Goal: Task Accomplishment & Management: Use online tool/utility

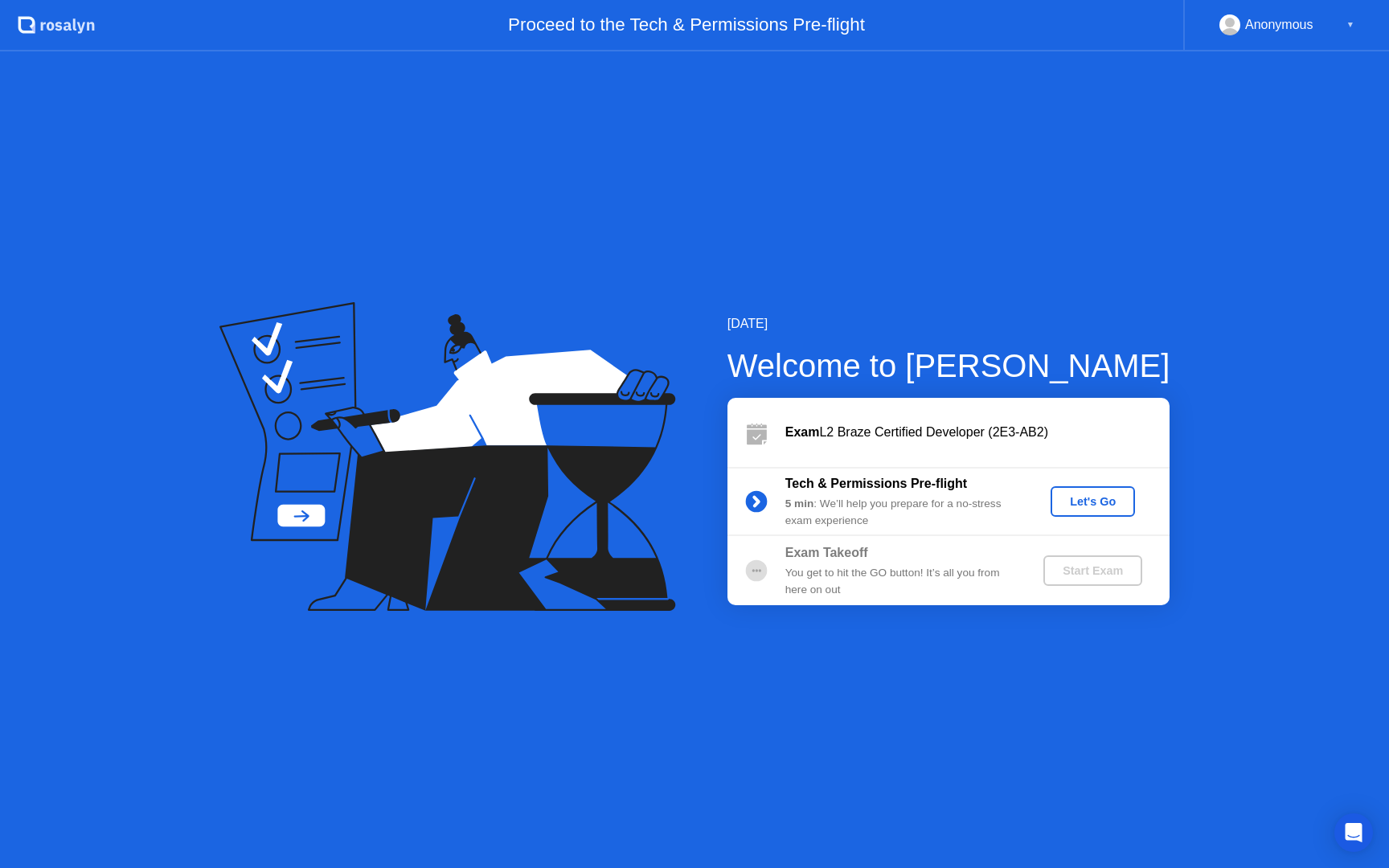
click at [1080, 495] on div "Let's Go" at bounding box center [1093, 502] width 71 height 13
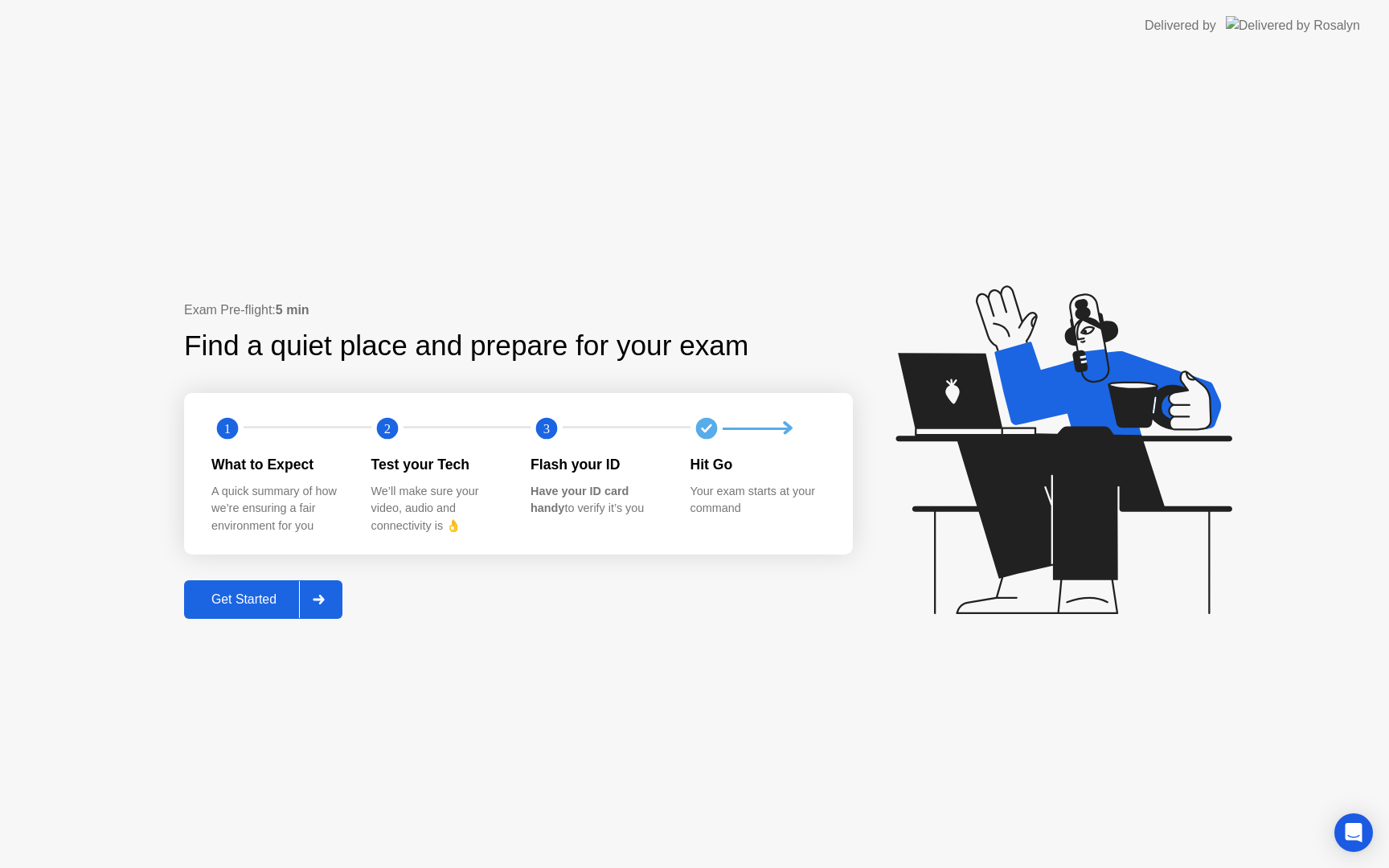
click at [266, 582] on button "Get Started" at bounding box center [263, 599] width 158 height 39
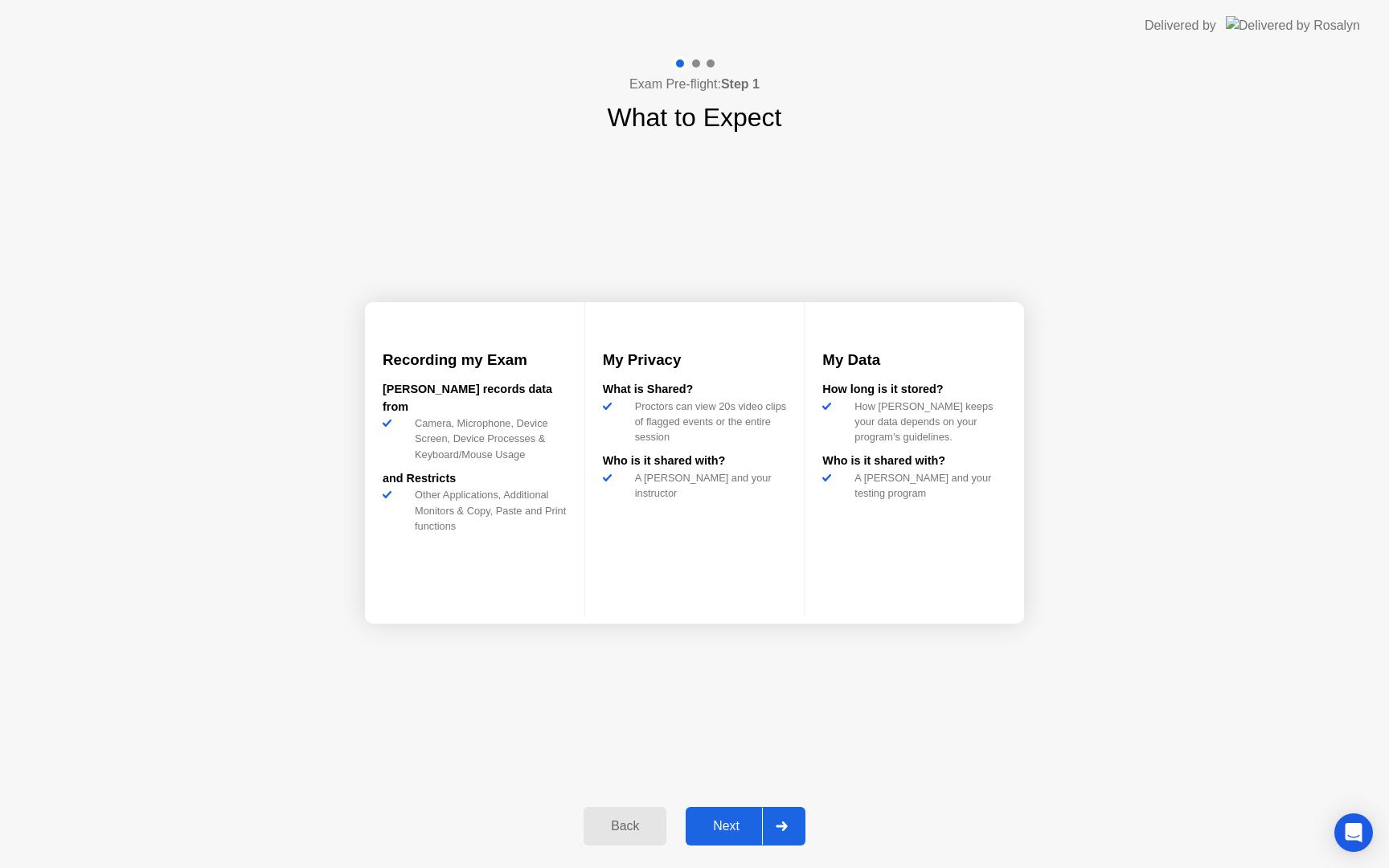
click at [729, 827] on div "Next" at bounding box center [726, 826] width 71 height 15
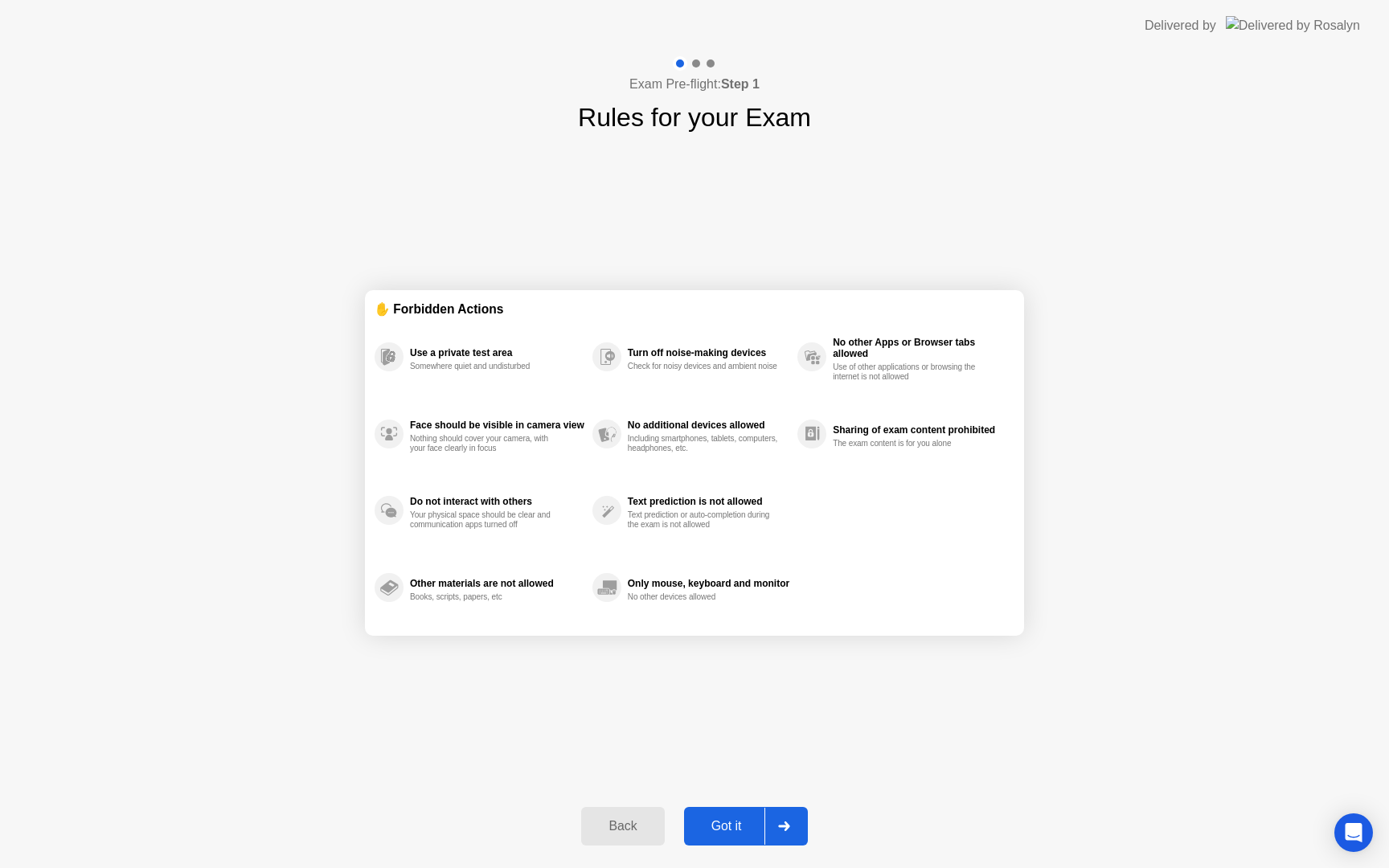
click at [733, 822] on div "Got it" at bounding box center [726, 826] width 76 height 15
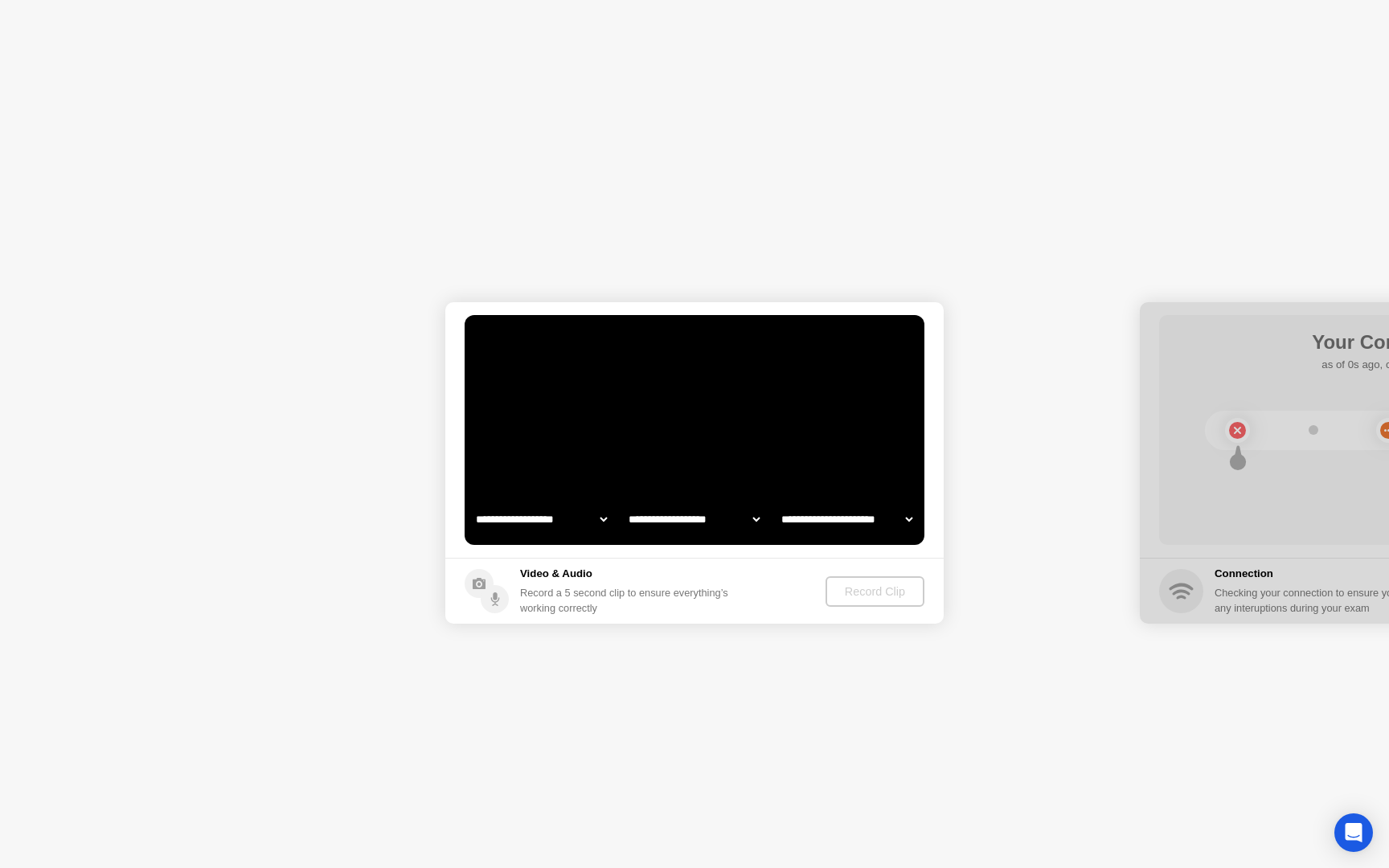
select select "**********"
select select "*******"
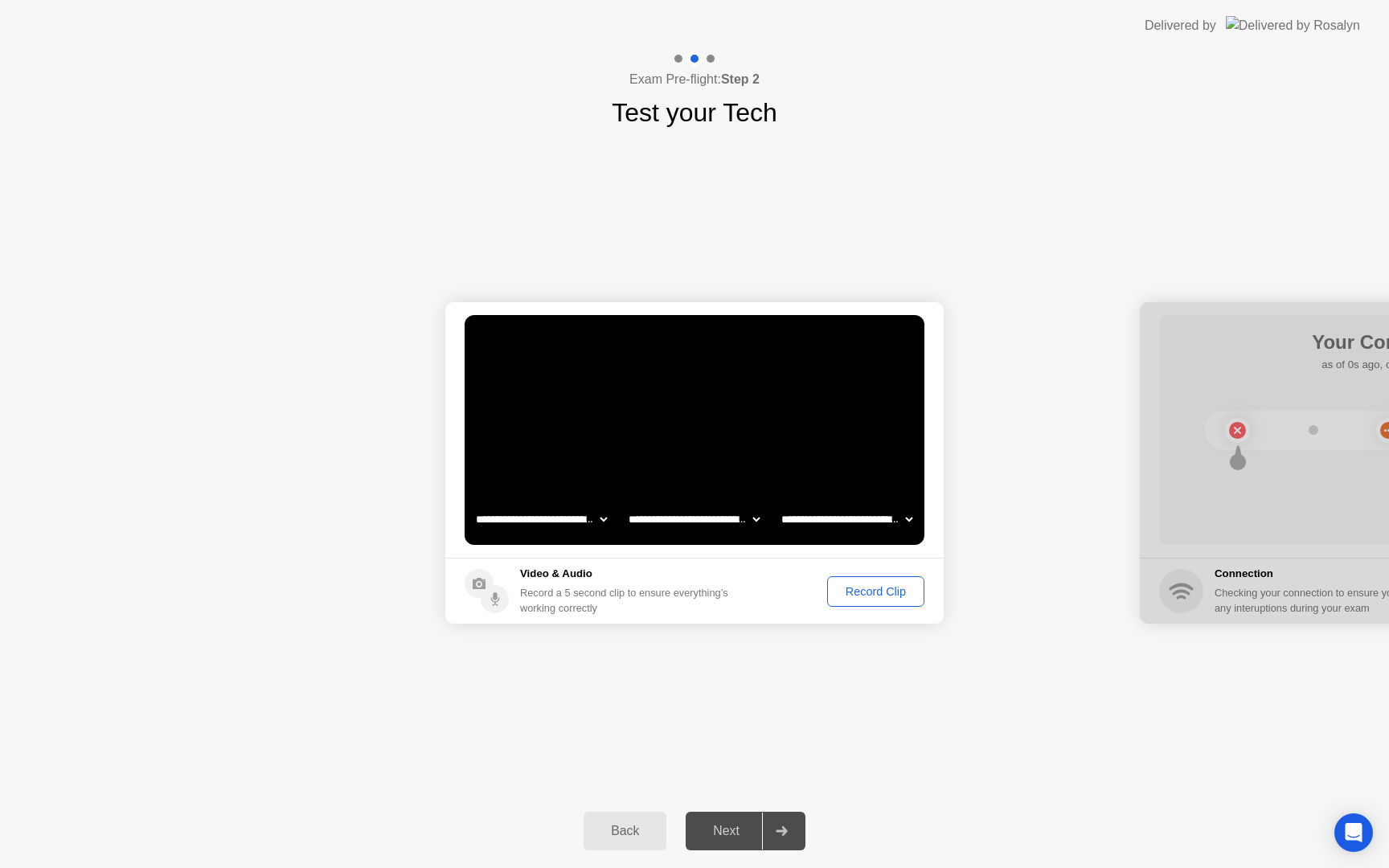
click at [865, 593] on div "Record Clip" at bounding box center [876, 591] width 86 height 13
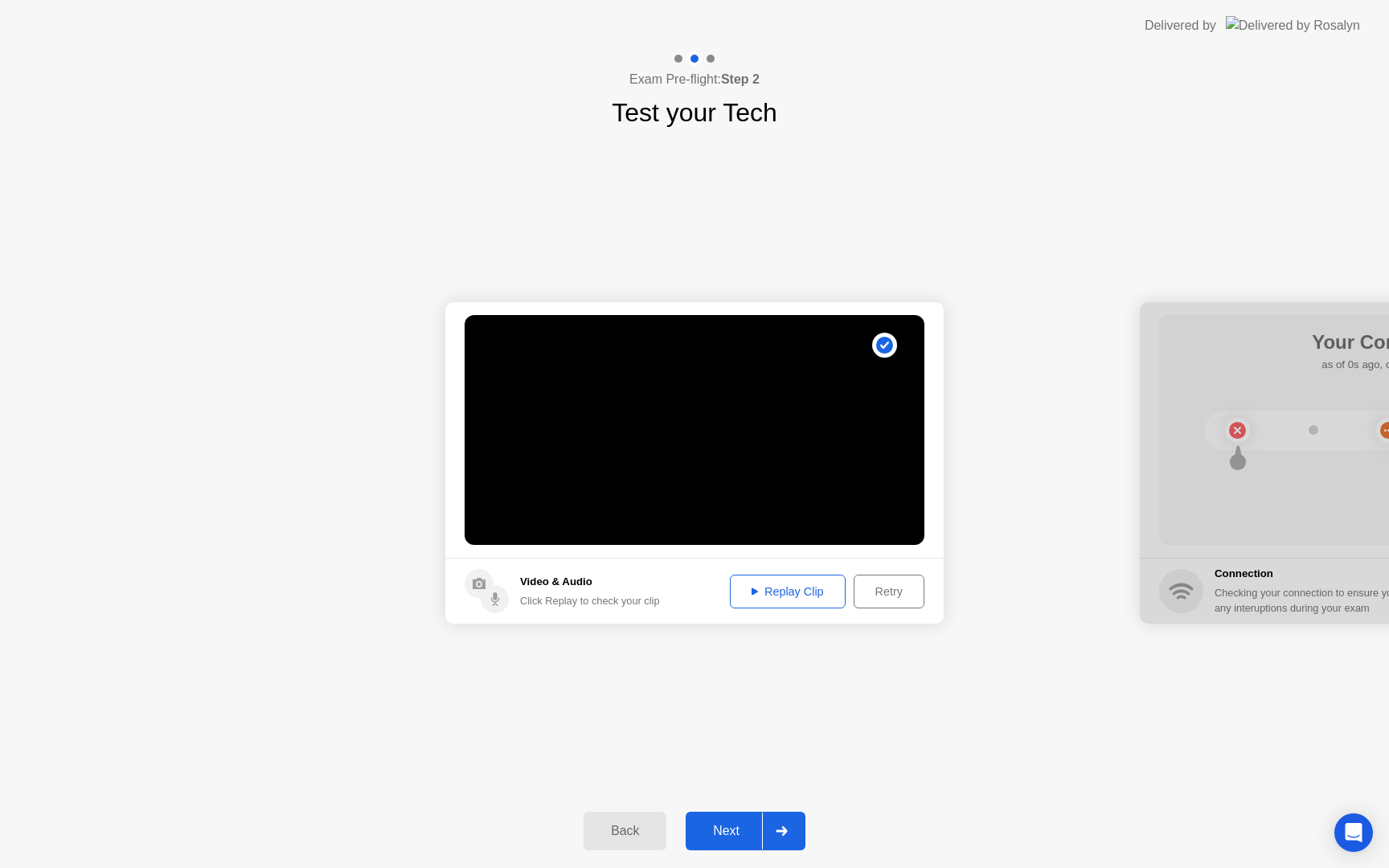
click at [724, 853] on div "Back Next" at bounding box center [694, 831] width 1389 height 74
click at [724, 823] on div "Next" at bounding box center [726, 831] width 71 height 15
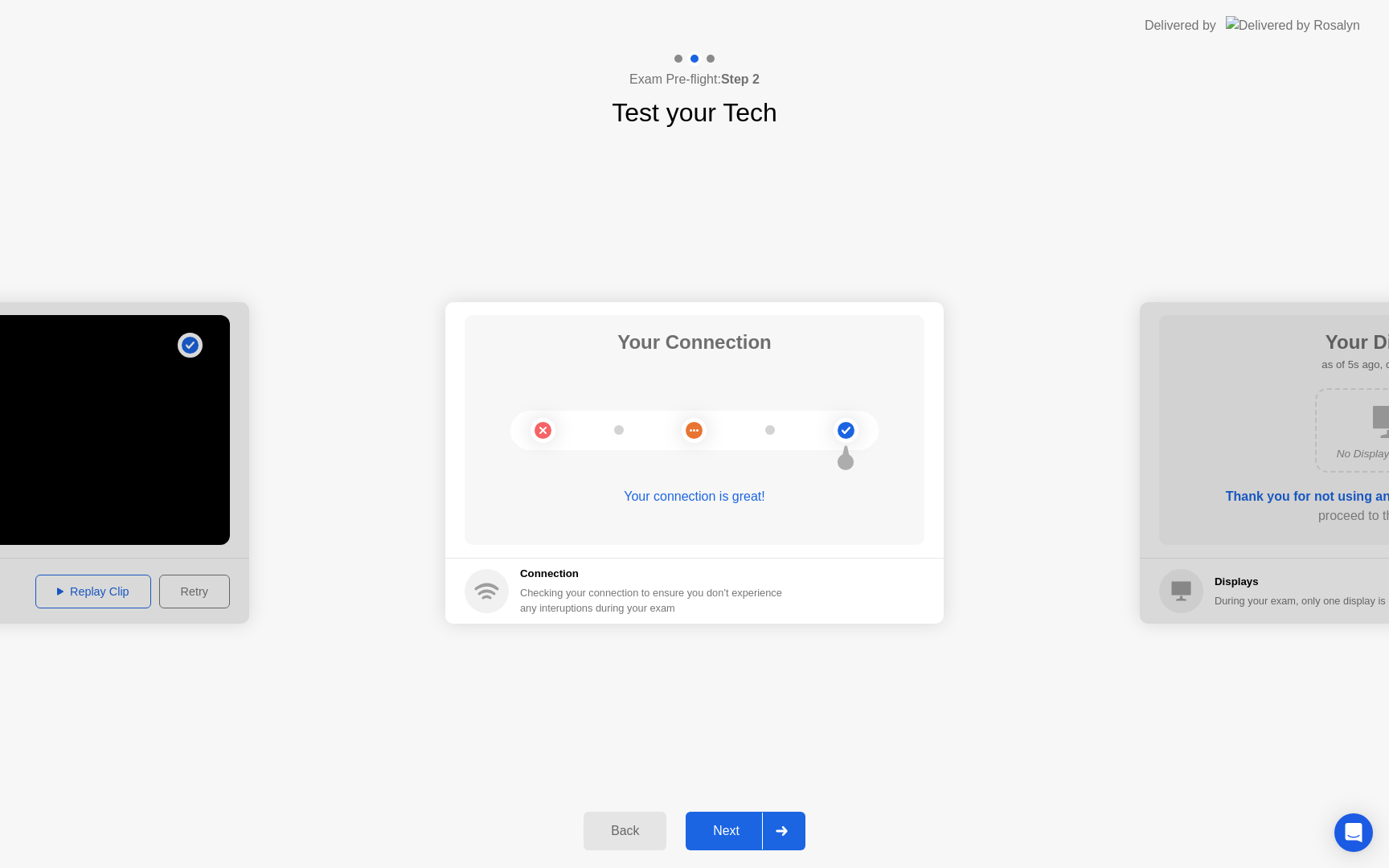
click at [734, 819] on button "Next" at bounding box center [745, 831] width 119 height 39
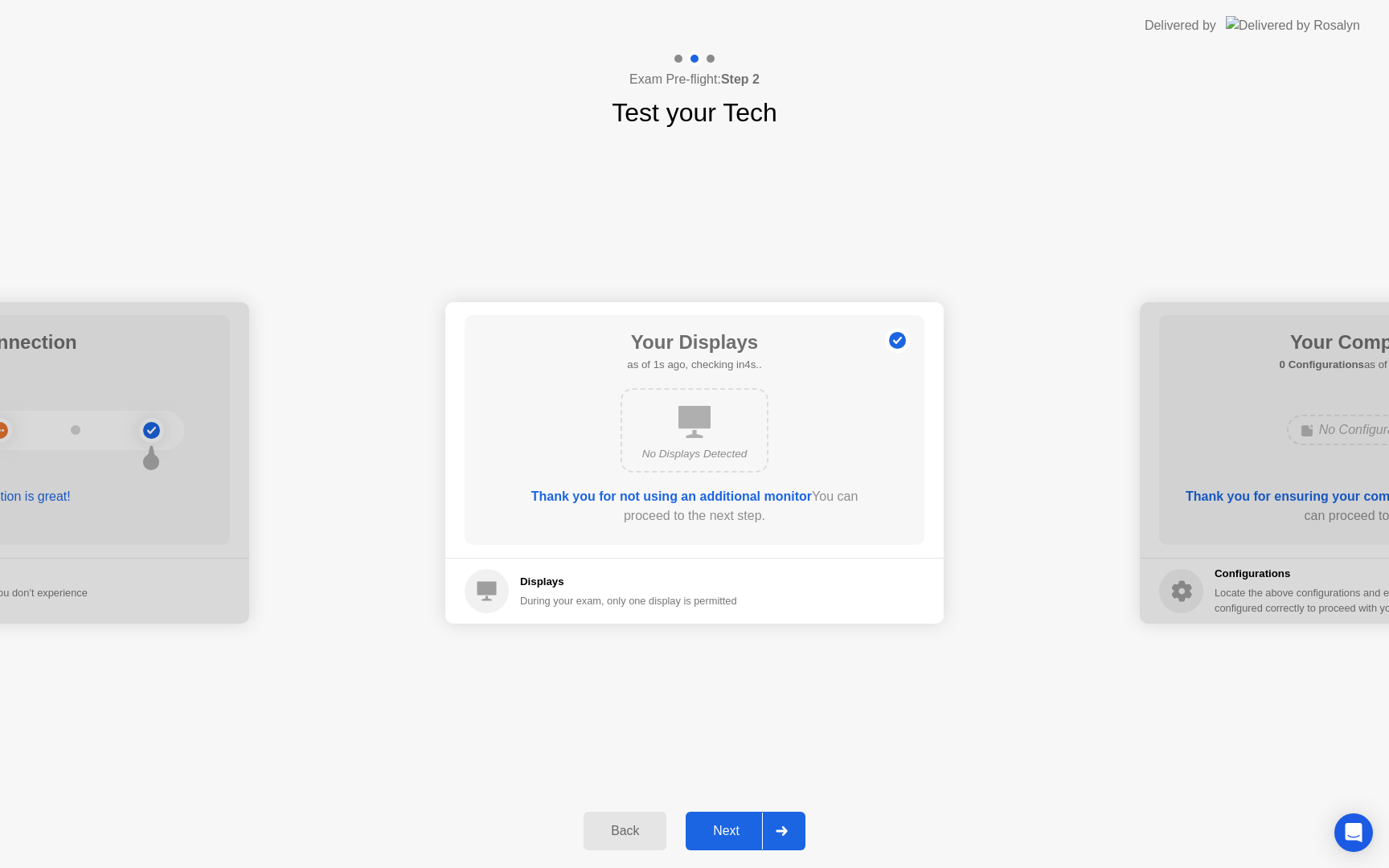
click at [745, 824] on div "Next" at bounding box center [726, 831] width 71 height 15
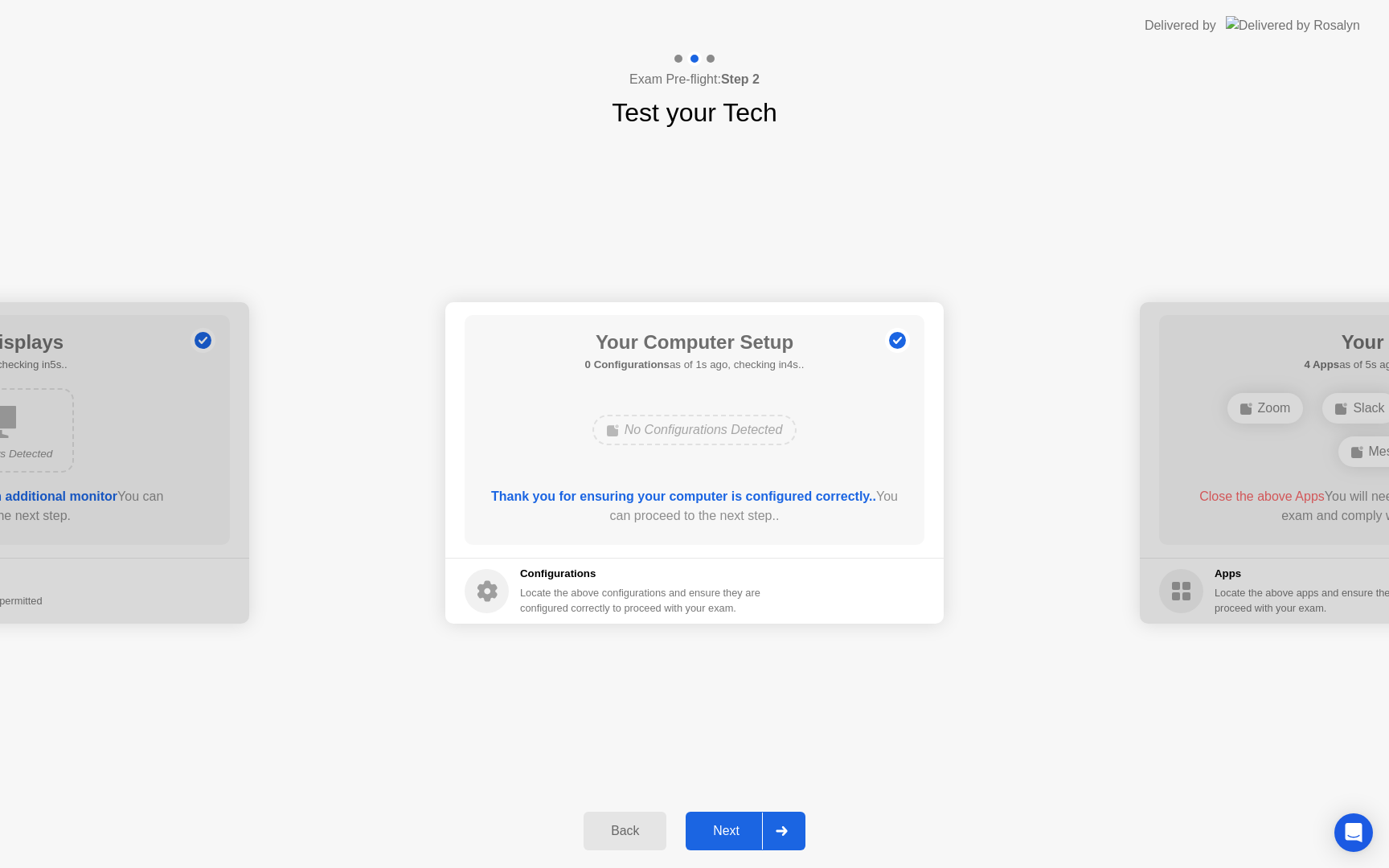
click at [745, 824] on div "Next" at bounding box center [726, 831] width 71 height 15
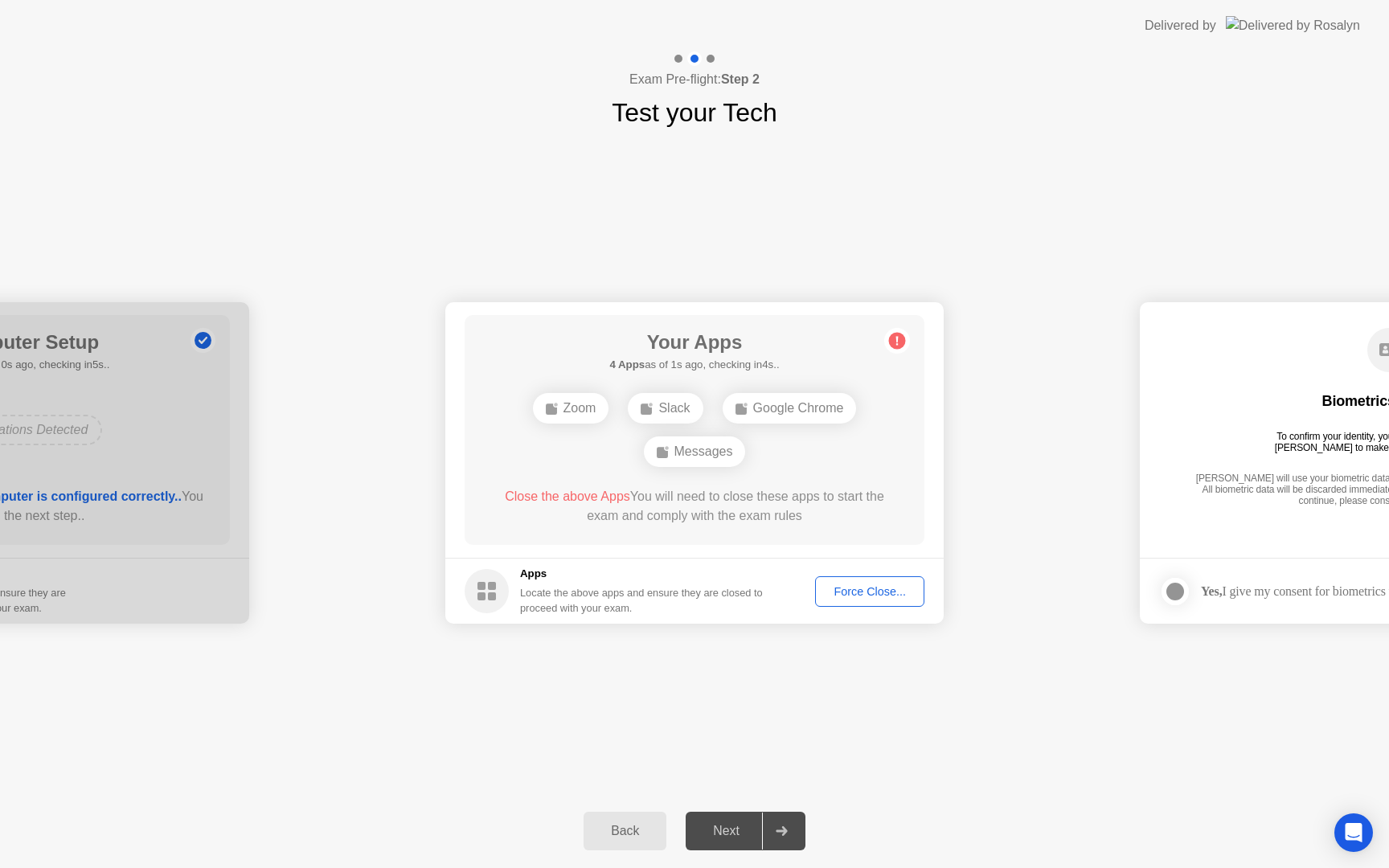
click at [855, 572] on footer "Apps Locate the above apps and ensure they are closed to proceed with your exam…" at bounding box center [694, 590] width 499 height 66
click at [846, 588] on div "Force Close..." at bounding box center [869, 591] width 98 height 13
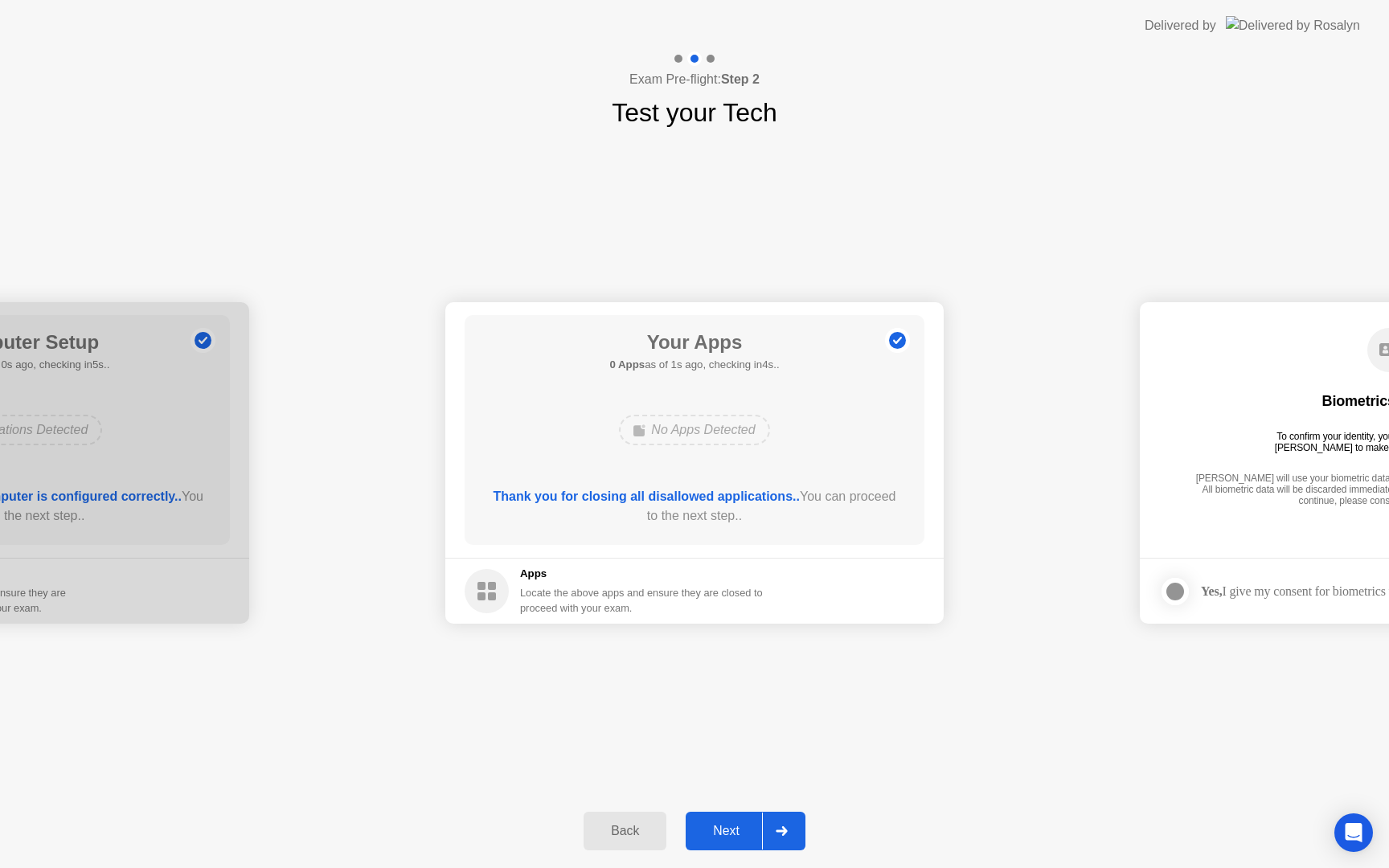
click at [702, 823] on div "Next" at bounding box center [726, 831] width 71 height 15
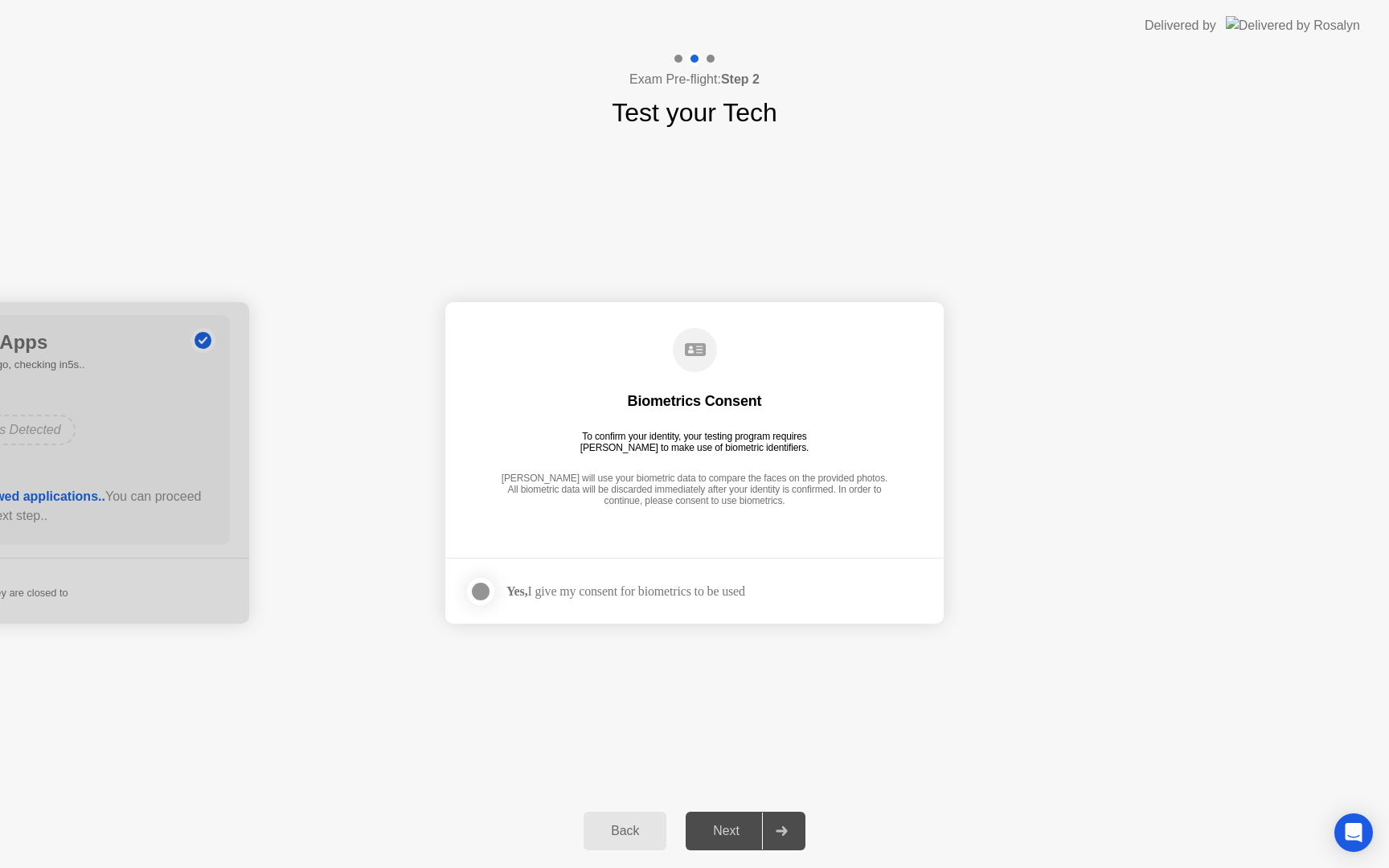
click at [491, 588] on div at bounding box center [481, 591] width 19 height 19
click at [725, 831] on div "Next" at bounding box center [726, 831] width 71 height 15
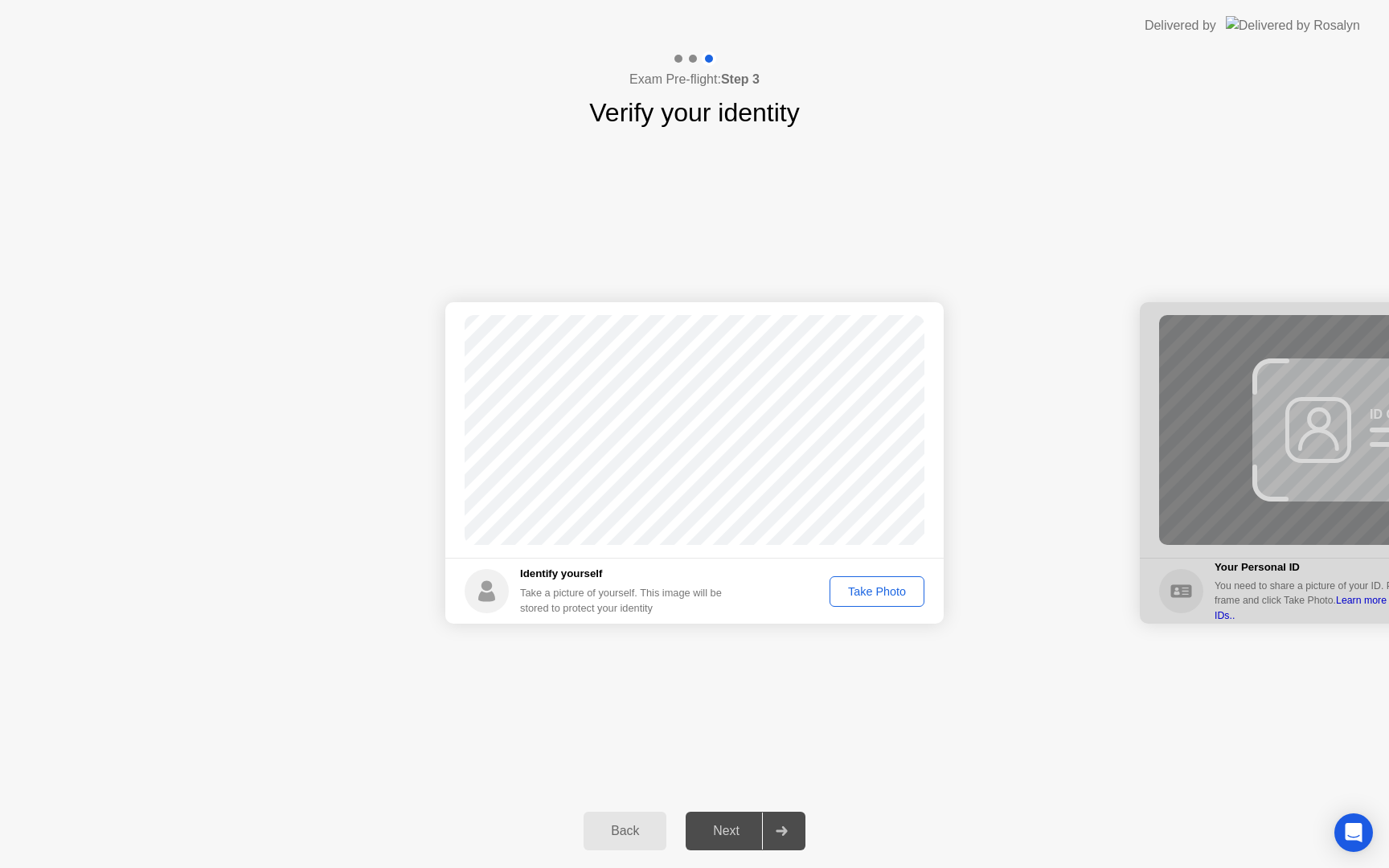
click at [859, 594] on div "Take Photo" at bounding box center [876, 591] width 84 height 13
click at [731, 831] on div "Next" at bounding box center [726, 831] width 71 height 15
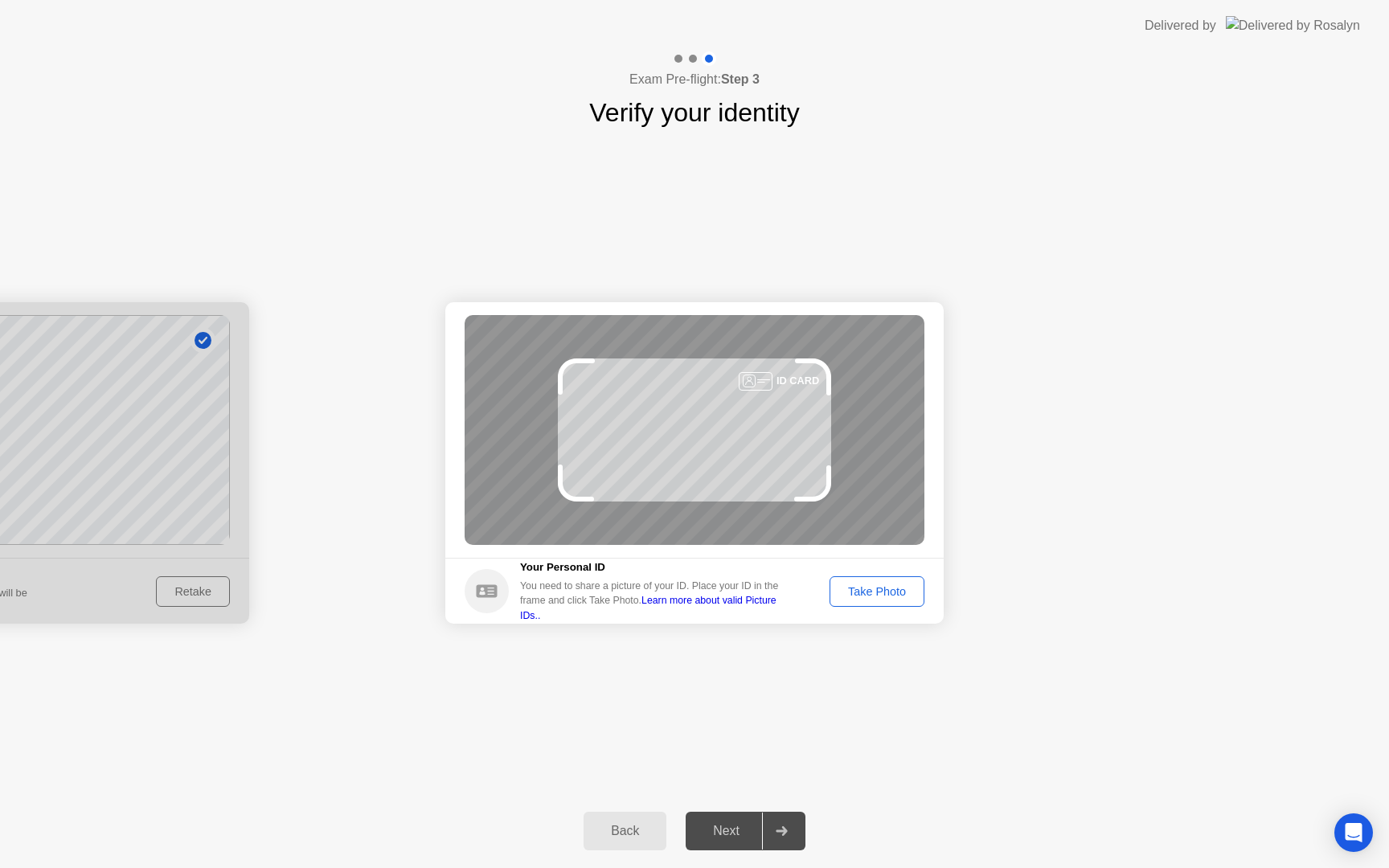
click at [890, 593] on div "Take Photo" at bounding box center [876, 591] width 84 height 13
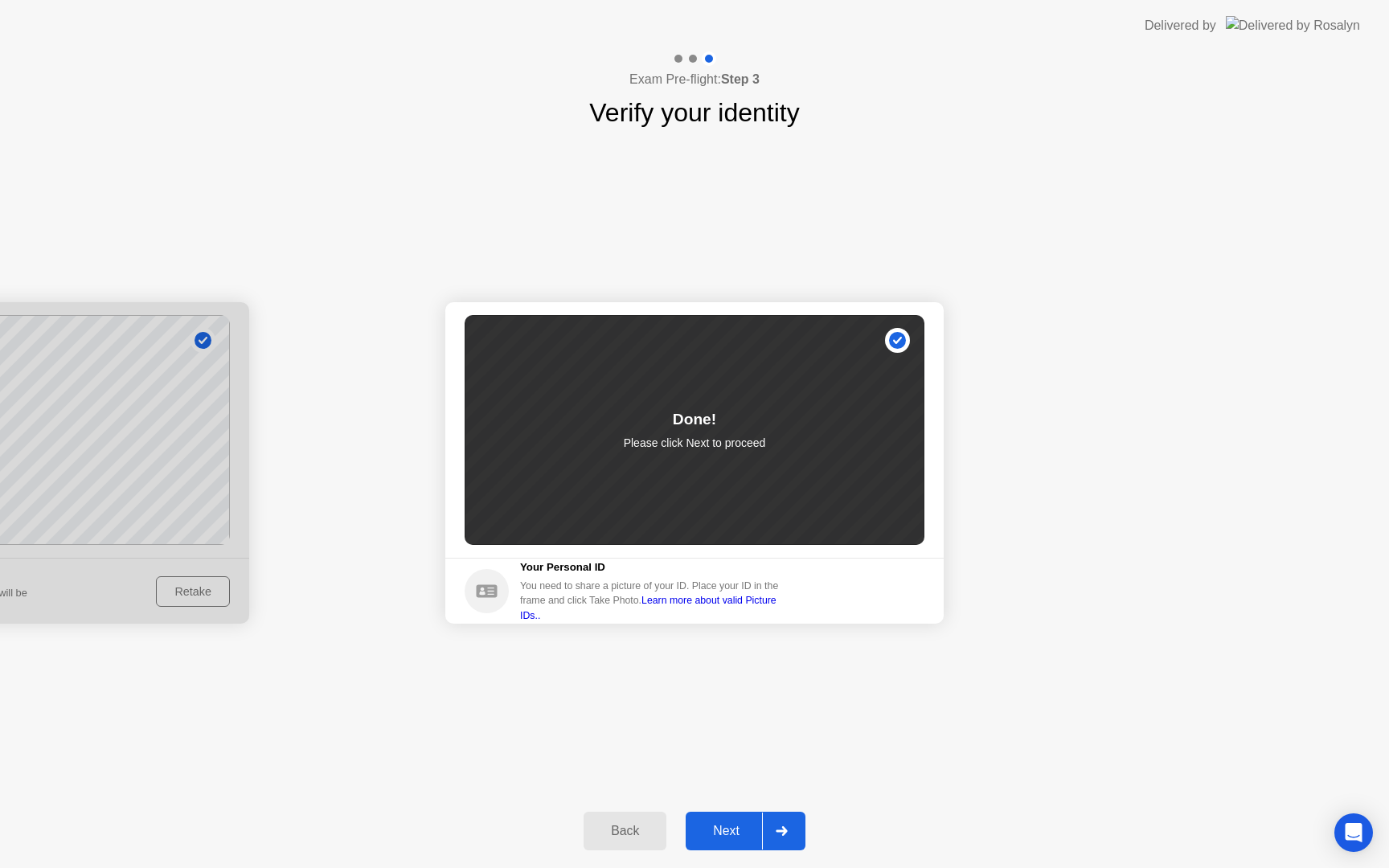
click at [744, 831] on div "Next" at bounding box center [726, 831] width 71 height 15
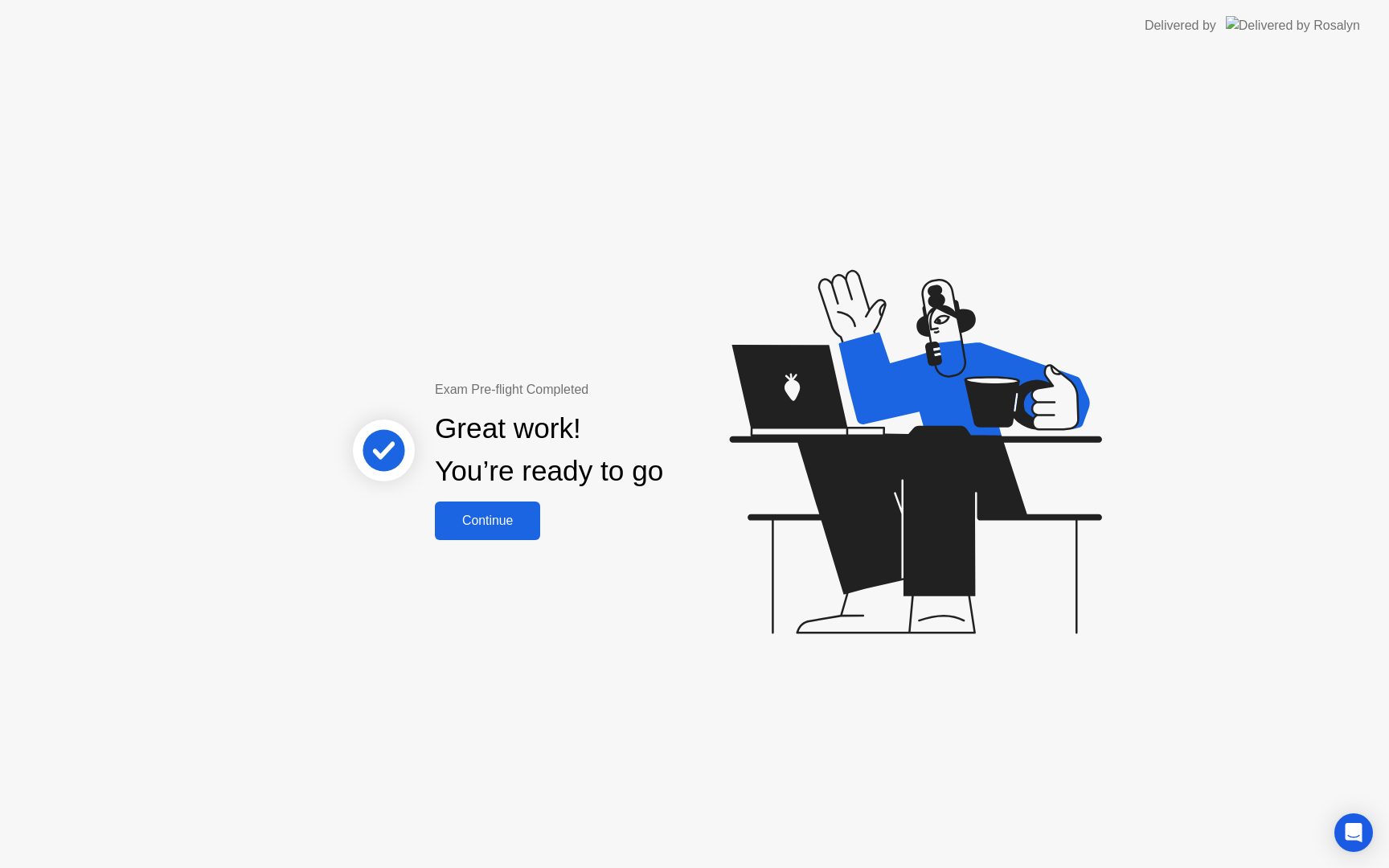
click at [499, 525] on div "Continue" at bounding box center [487, 520] width 96 height 15
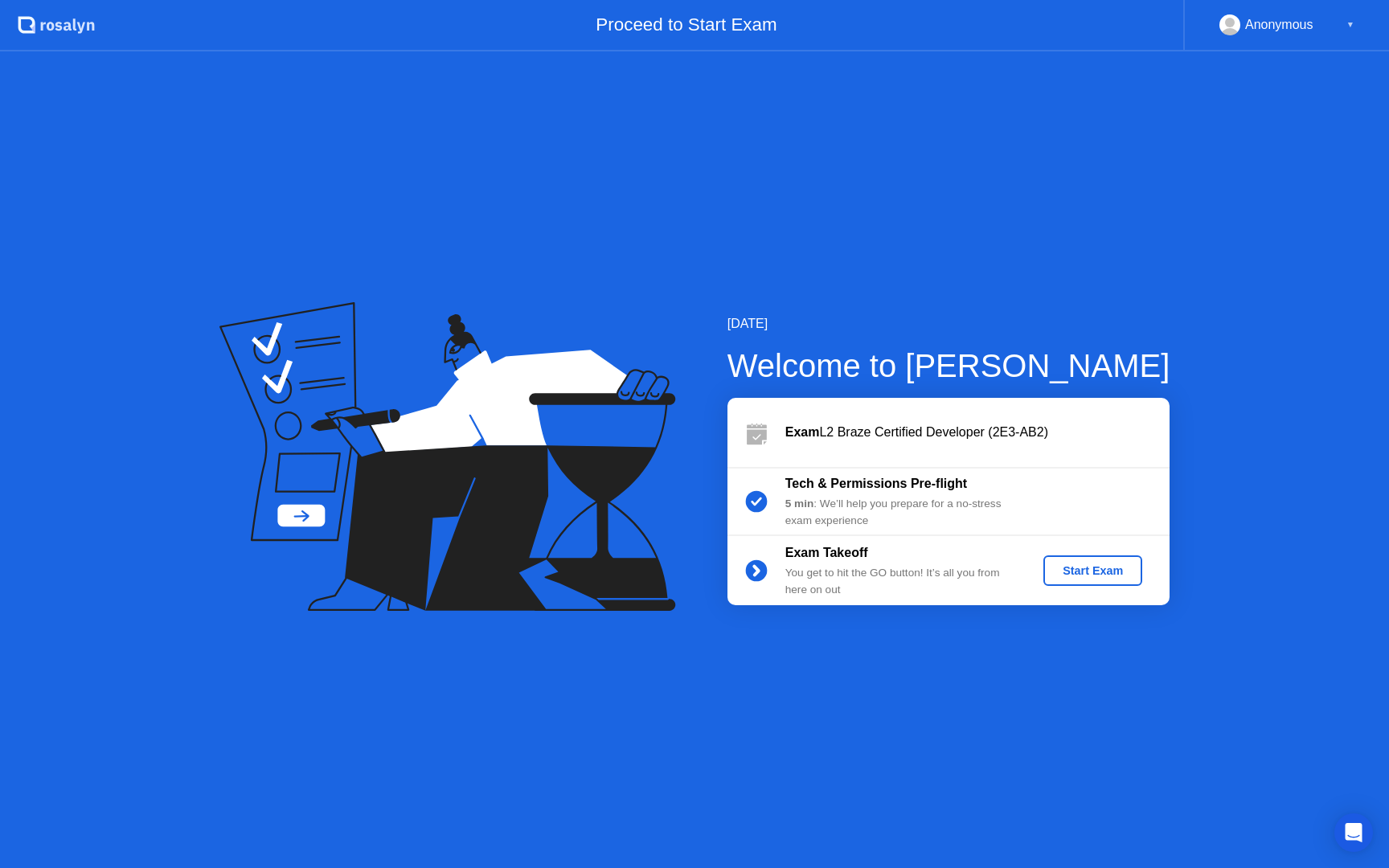
click at [1089, 580] on button "Start Exam" at bounding box center [1093, 571] width 99 height 31
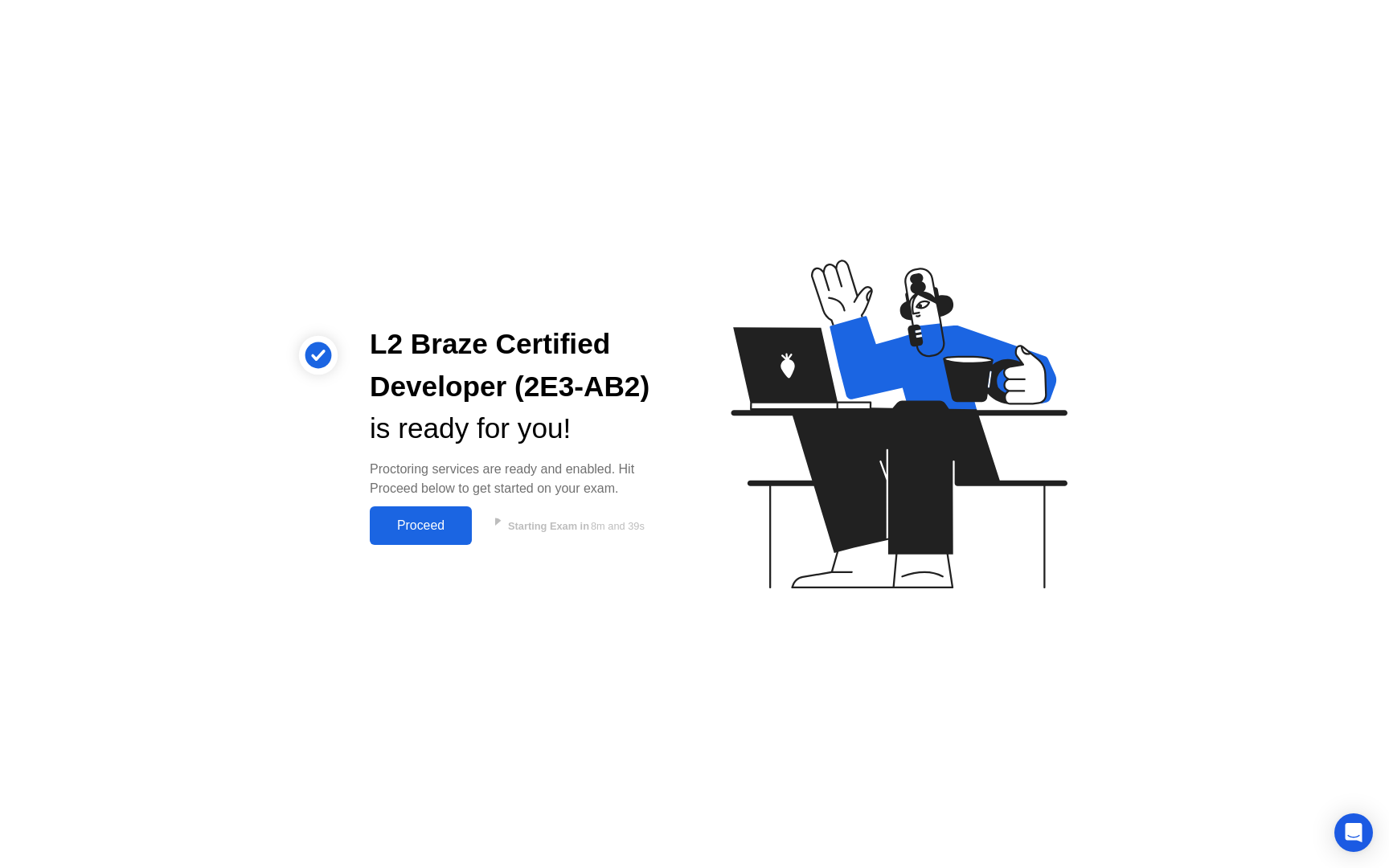
click at [418, 527] on div "Proceed" at bounding box center [421, 525] width 93 height 15
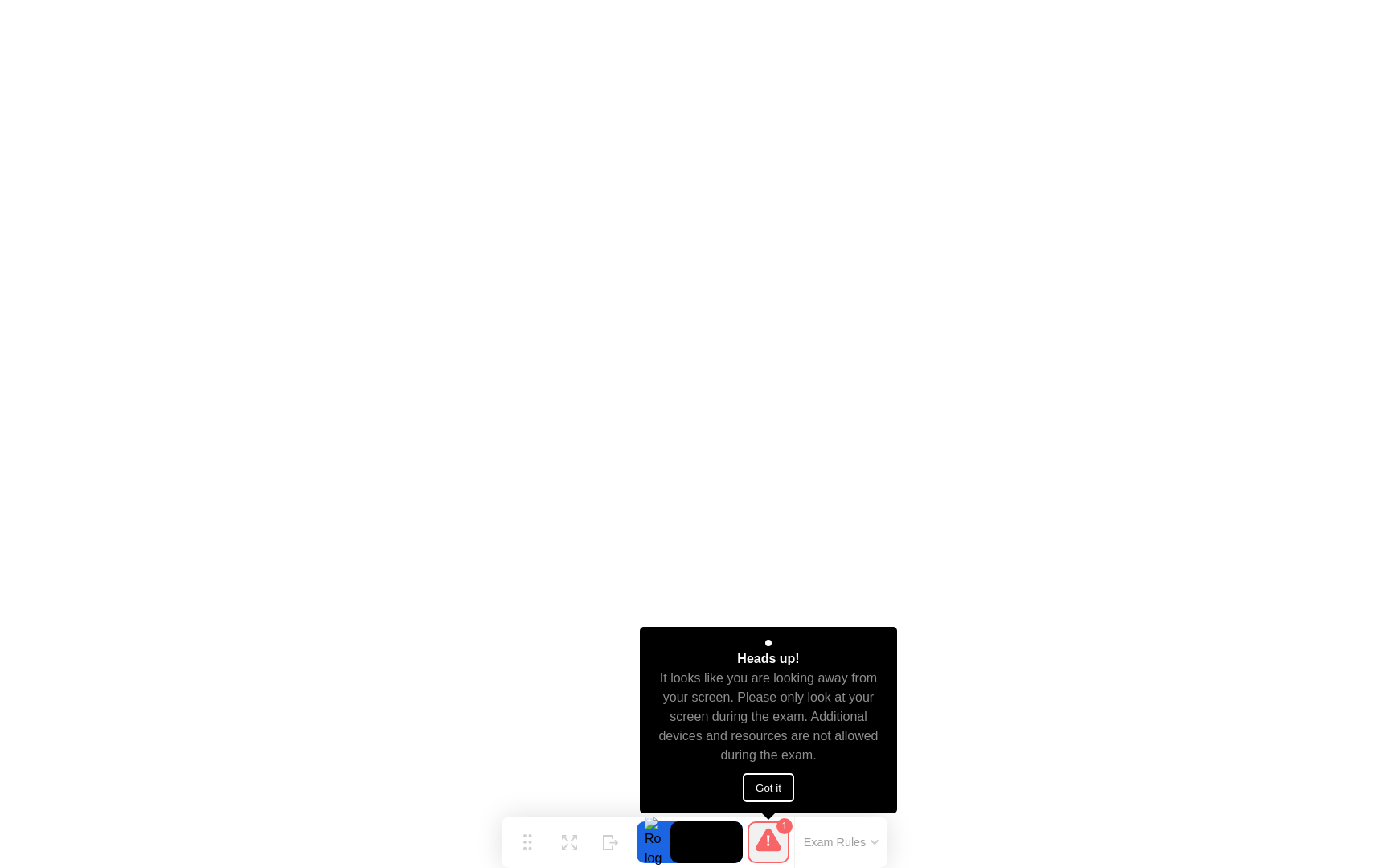
click at [792, 789] on button "Got it" at bounding box center [768, 788] width 51 height 29
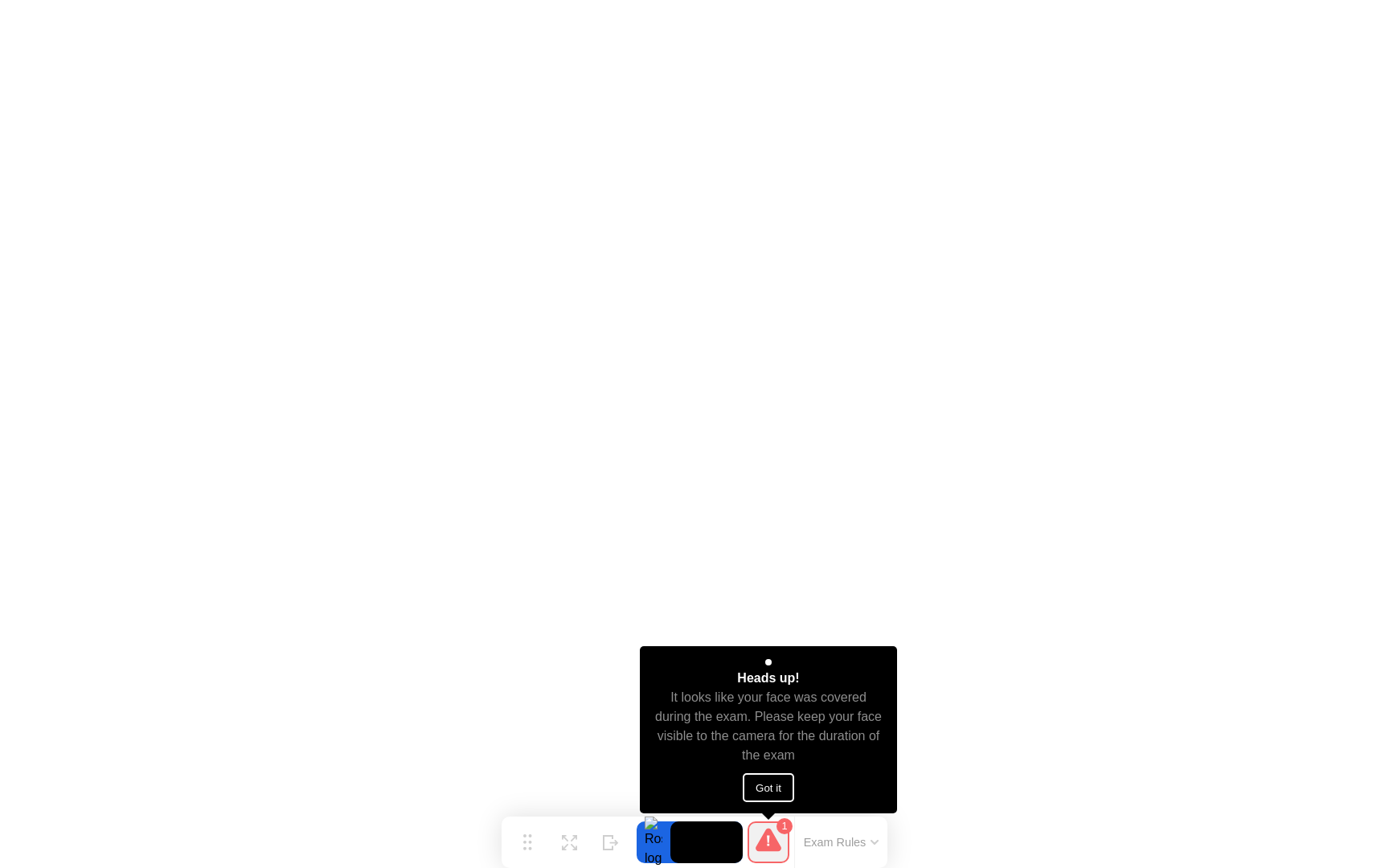
click at [757, 789] on button "Got it" at bounding box center [768, 788] width 51 height 29
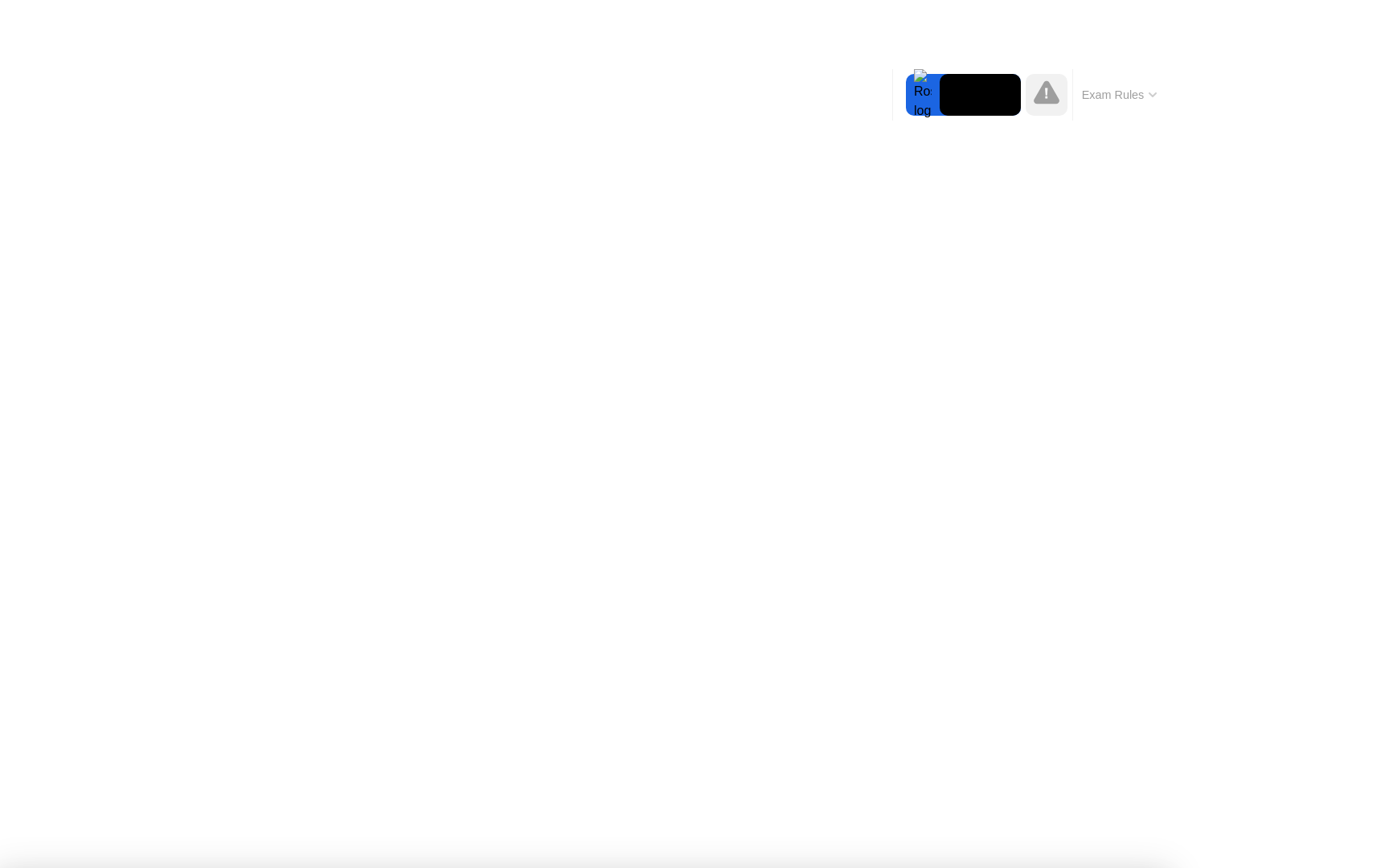
click at [1297, 867] on div at bounding box center [694, 868] width 1389 height 0
click at [1300, 867] on div at bounding box center [694, 868] width 1389 height 0
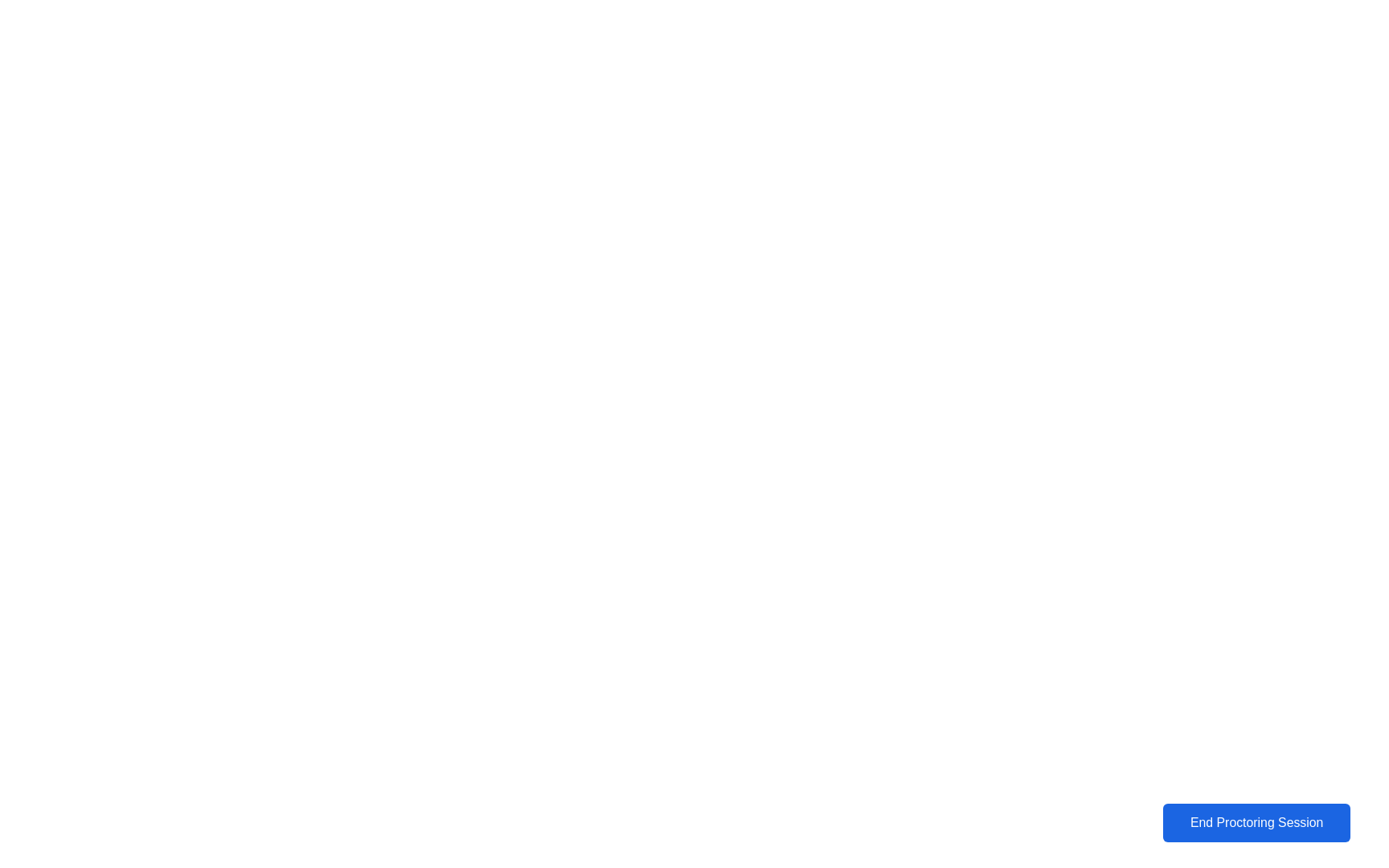
click at [1228, 824] on div "End Proctoring Session" at bounding box center [1257, 823] width 178 height 15
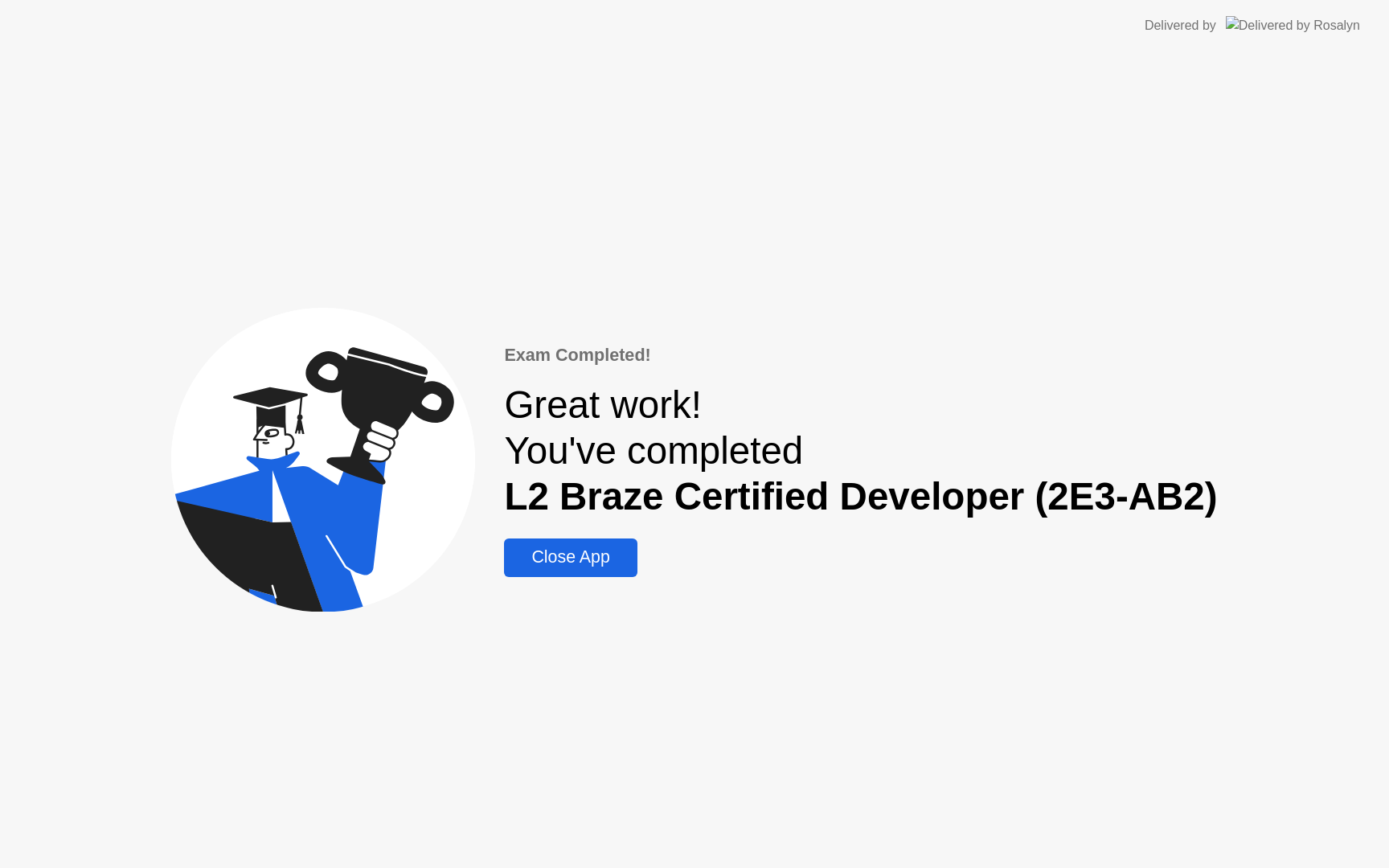
click at [591, 566] on div "Close App" at bounding box center [569, 557] width 123 height 20
